Goal: Task Accomplishment & Management: Use online tool/utility

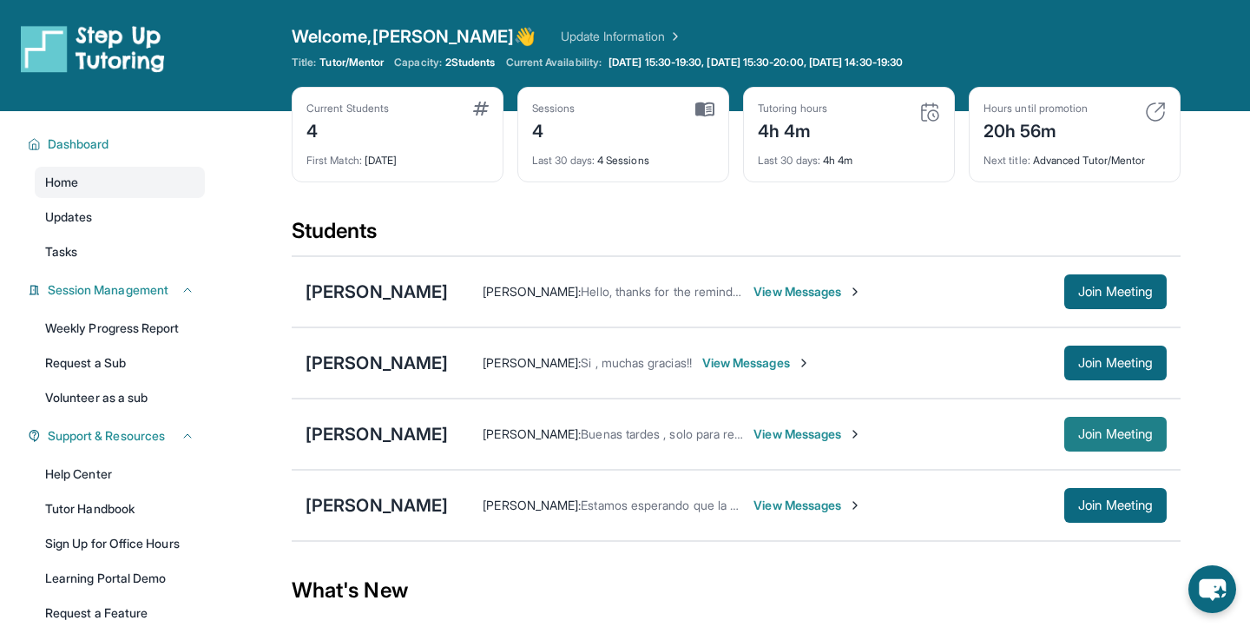
click at [1089, 435] on span "Join Meeting" at bounding box center [1116, 434] width 75 height 10
click at [379, 439] on div "[PERSON_NAME]" at bounding box center [377, 434] width 142 height 24
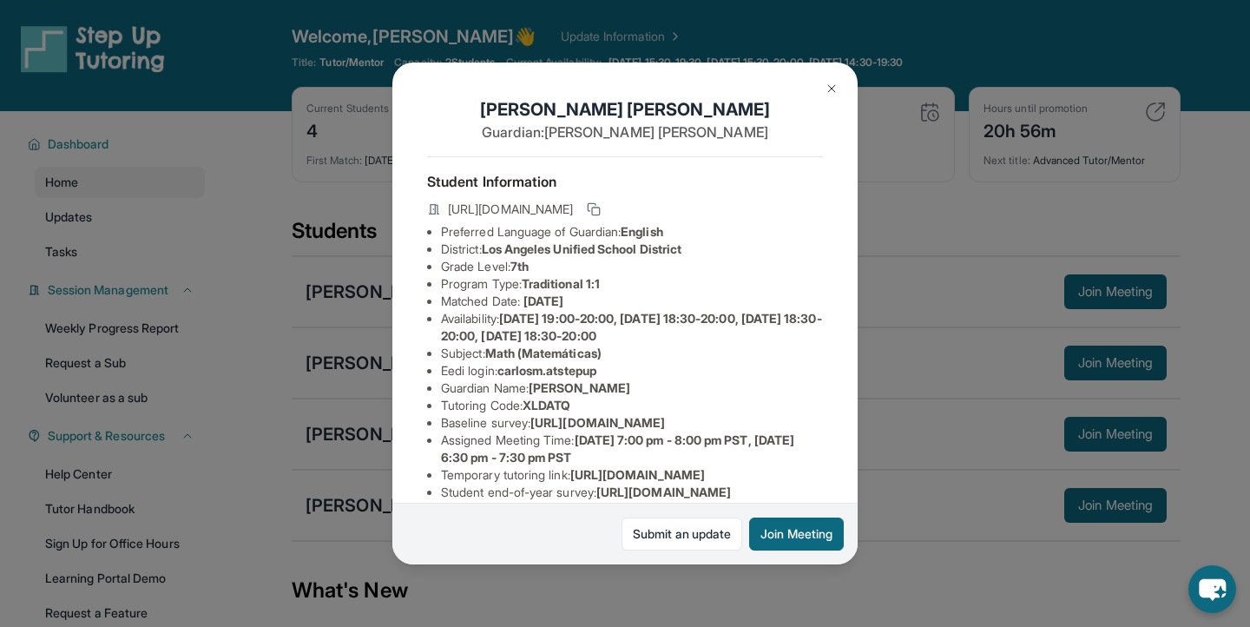
click at [538, 354] on span "Math (Matemáticas)" at bounding box center [543, 353] width 116 height 15
click at [538, 353] on span "Math (Matemáticas)" at bounding box center [543, 353] width 116 height 15
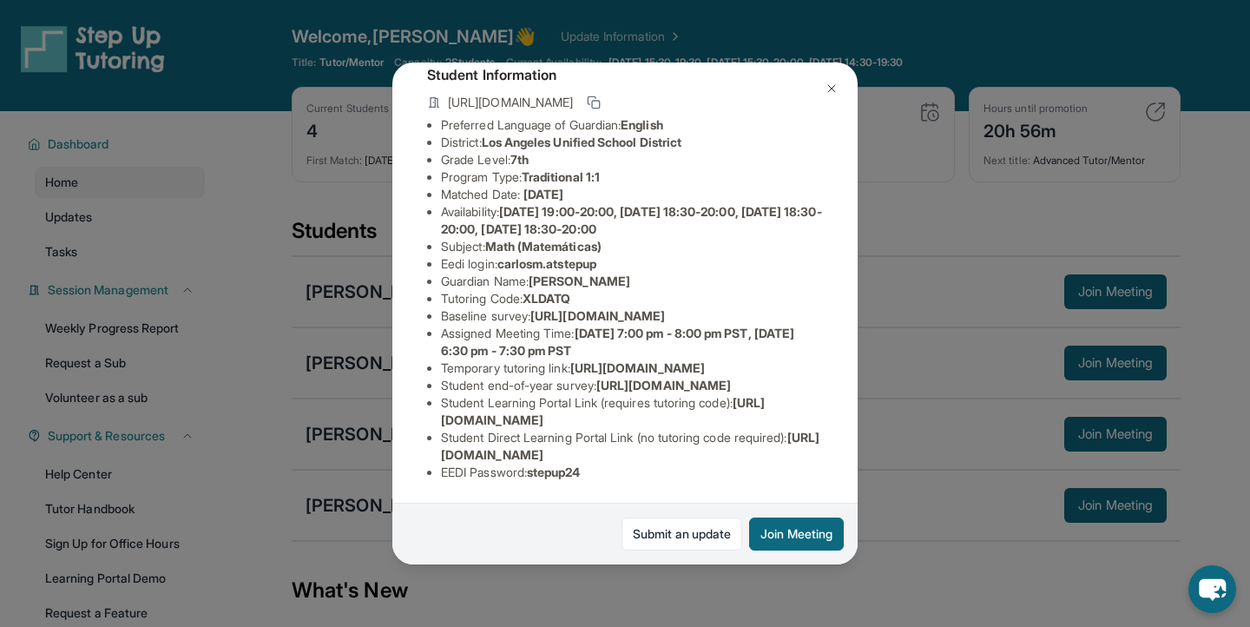
scroll to position [263, 0]
click at [531, 308] on span "[URL][DOMAIN_NAME]" at bounding box center [598, 315] width 135 height 15
copy li "Baseline survey : [URL][DOMAIN_NAME]"
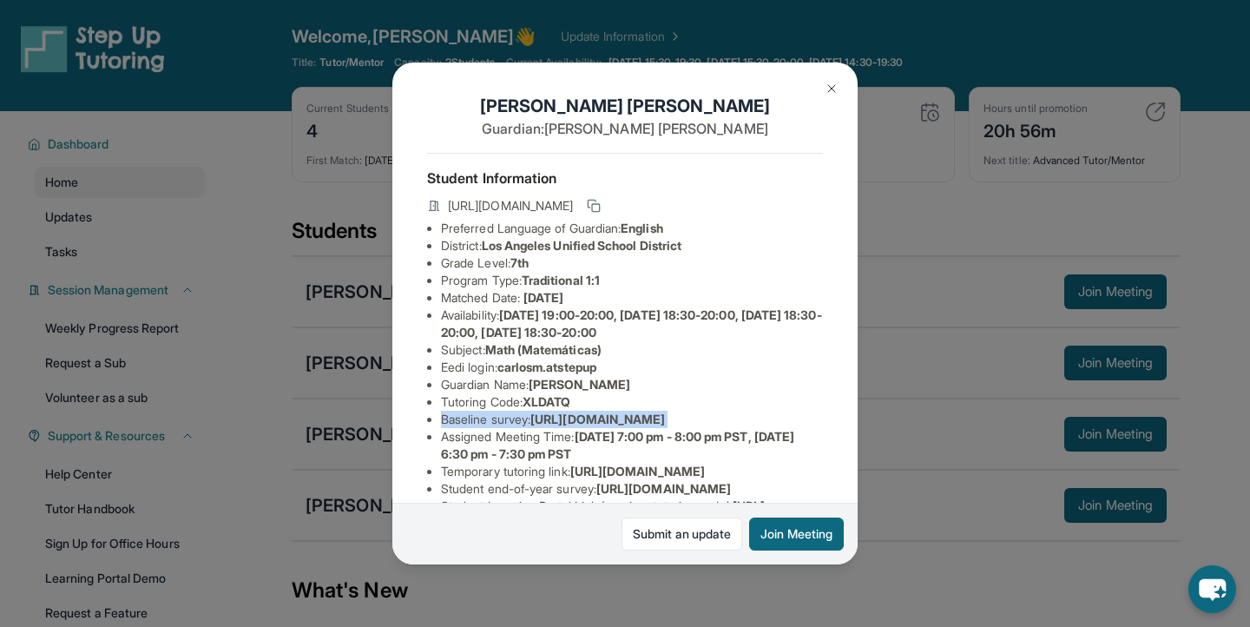
scroll to position [0, 2]
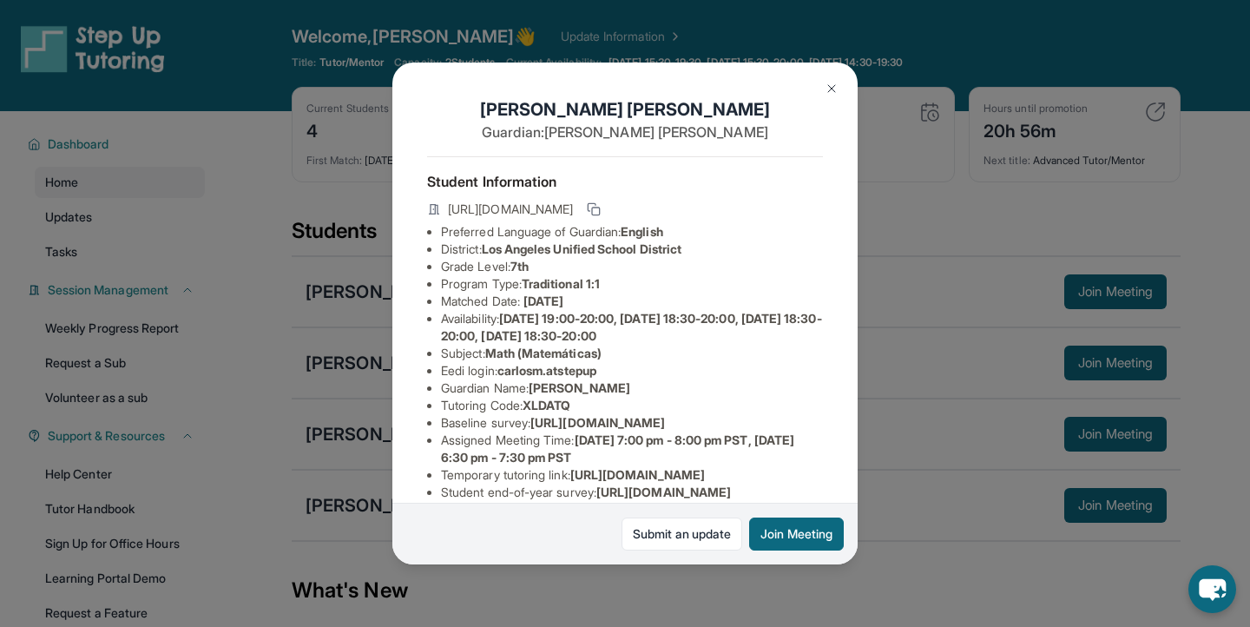
click at [496, 376] on li "Eedi login : carlosm.atstepup" at bounding box center [632, 370] width 382 height 17
click at [819, 76] on button at bounding box center [832, 88] width 35 height 35
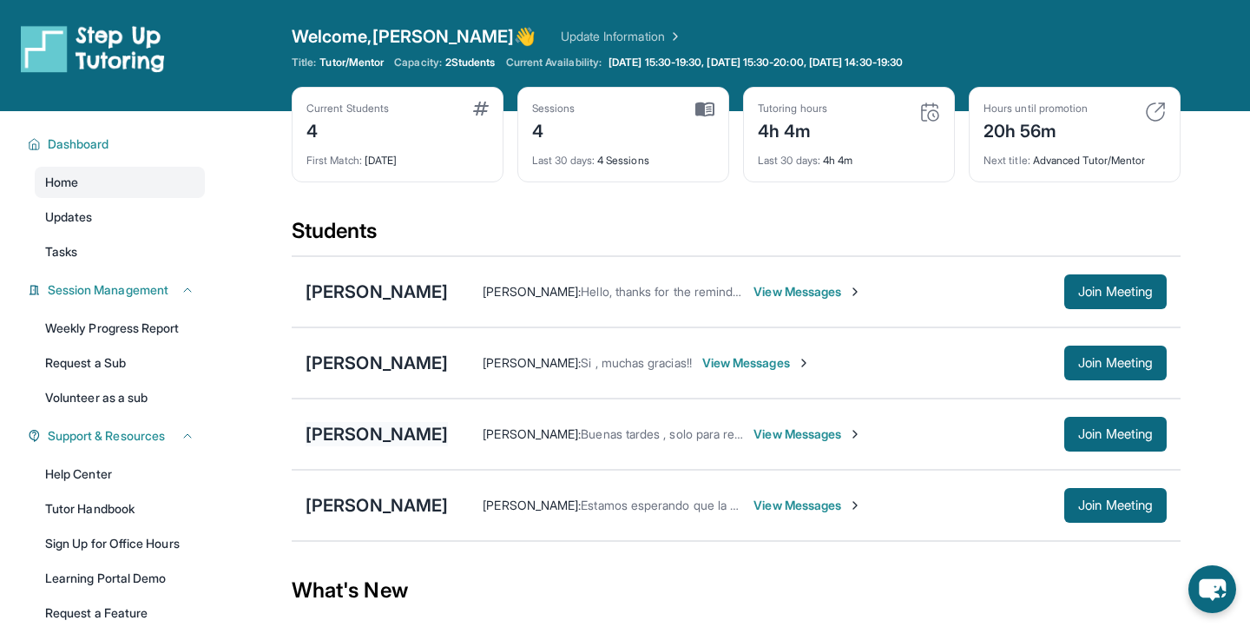
click at [393, 439] on div "[PERSON_NAME]" at bounding box center [377, 434] width 142 height 24
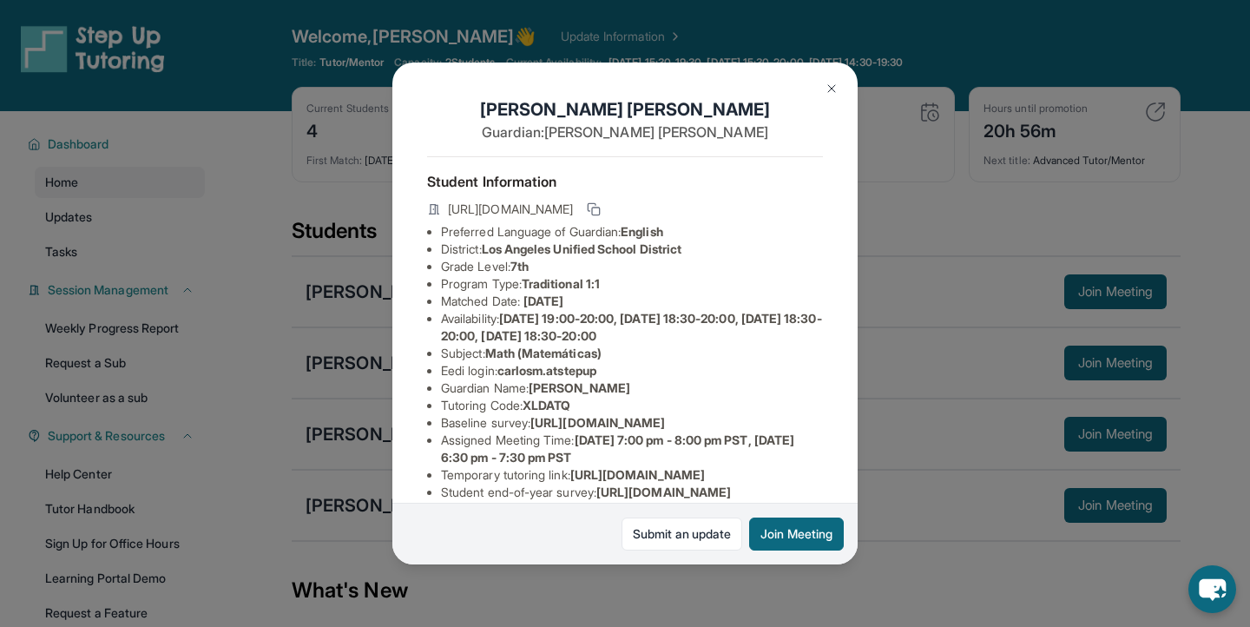
click at [571, 373] on span "carlosm.atstepup" at bounding box center [547, 370] width 99 height 15
click at [535, 373] on span "carlosm.atstepup" at bounding box center [547, 370] width 99 height 15
drag, startPoint x: 509, startPoint y: 372, endPoint x: 595, endPoint y: 371, distance: 86.0
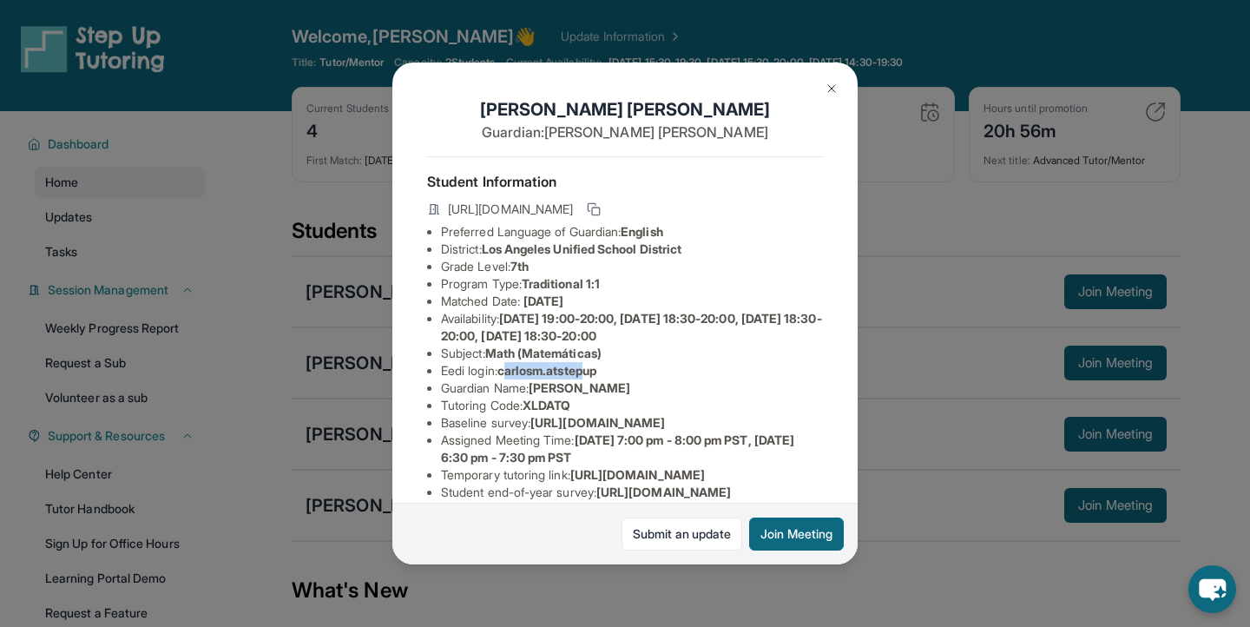
click at [596, 372] on span "carlosm.atstepup" at bounding box center [547, 370] width 99 height 15
click at [595, 371] on span "carlosm.atstepup" at bounding box center [547, 370] width 99 height 15
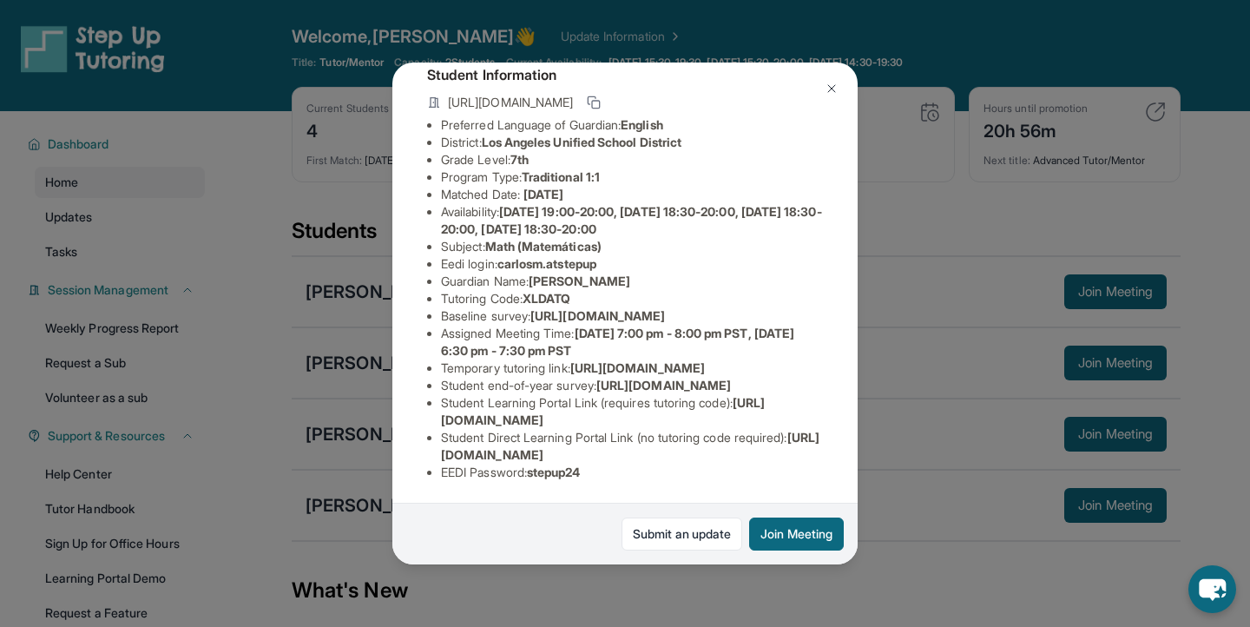
scroll to position [114, 0]
drag, startPoint x: 502, startPoint y: 257, endPoint x: 637, endPoint y: 254, distance: 134.6
click at [637, 255] on li "Eedi login : carlosm.atstepup" at bounding box center [632, 263] width 382 height 17
copy li "carlosm.atstepup"
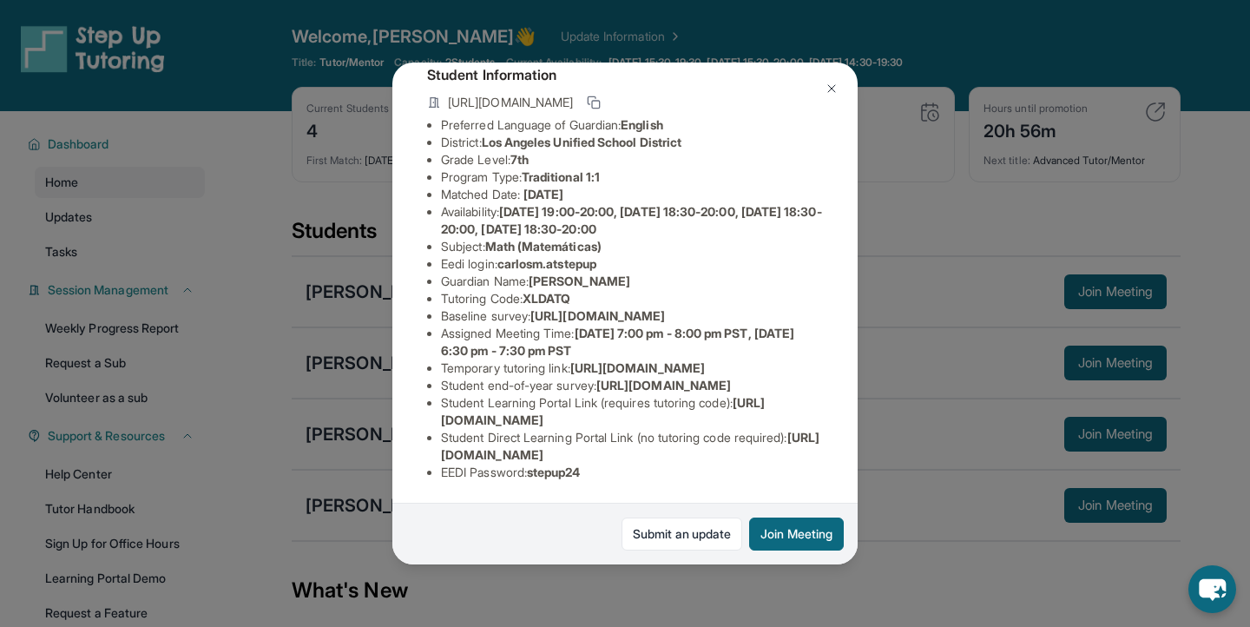
click at [562, 475] on span "stepup24" at bounding box center [554, 472] width 54 height 15
click at [563, 474] on span "stepup24" at bounding box center [554, 472] width 54 height 15
copy span "stepup24"
click at [542, 256] on span "carlosm.atstepup" at bounding box center [547, 263] width 99 height 15
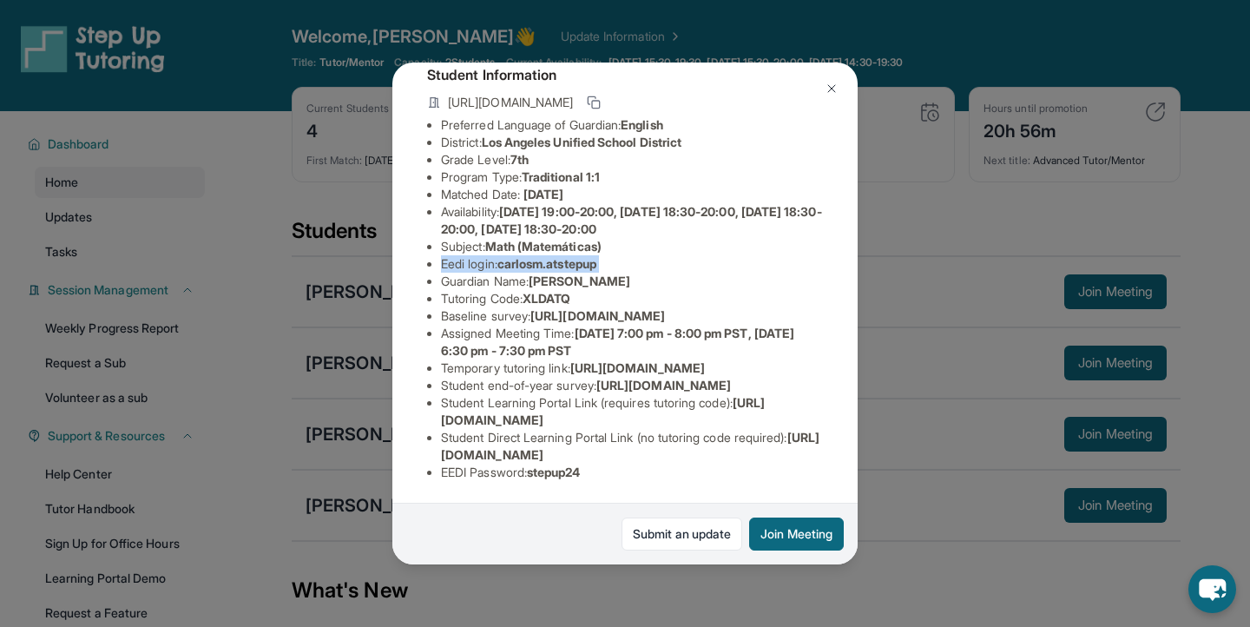
click at [542, 256] on span "carlosm.atstepup" at bounding box center [547, 263] width 99 height 15
copy li "Eedi login : carlosm.atstepup"
